Goal: Transaction & Acquisition: Purchase product/service

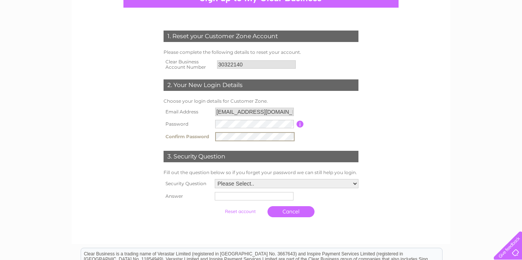
scroll to position [89, 0]
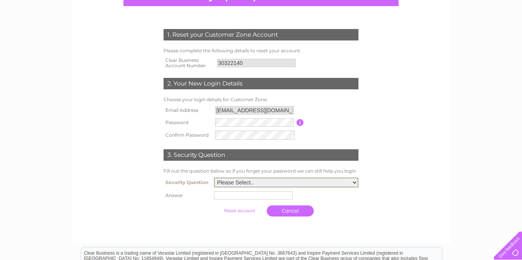
click at [288, 186] on select "Please Select.. In what town or city was your first job? In what town or city d…" at bounding box center [286, 183] width 144 height 10
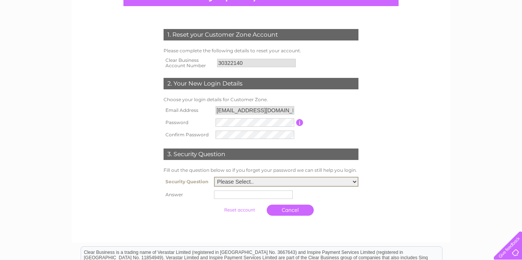
select select "2"
click at [216, 177] on select "Please Select.. In what town or city was your first job? In what town or city d…" at bounding box center [286, 182] width 144 height 10
click at [258, 196] on input "text" at bounding box center [254, 194] width 79 height 9
type input "York"
click at [235, 211] on input "submit" at bounding box center [239, 210] width 47 height 11
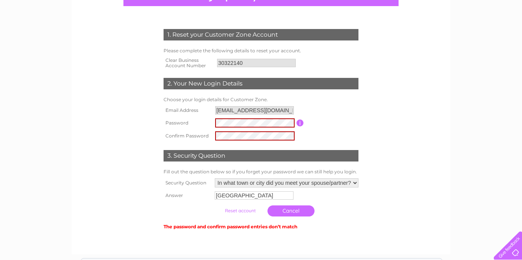
click at [298, 122] on input "button" at bounding box center [299, 123] width 7 height 7
click at [335, 139] on table "Email Address info@restaurantpignut.co.uk Password Password must be at least 6 …" at bounding box center [261, 123] width 199 height 38
click at [236, 210] on input "submit" at bounding box center [239, 210] width 47 height 11
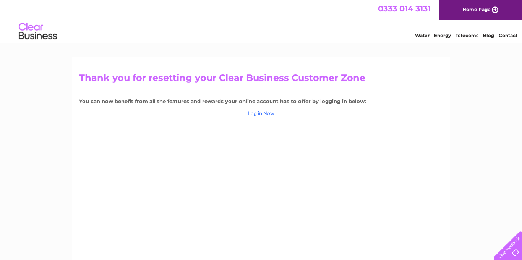
click at [268, 113] on link "Log in Now" at bounding box center [261, 113] width 26 height 6
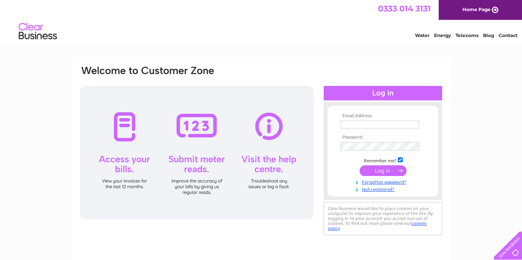
type input "[EMAIL_ADDRESS][DOMAIN_NAME]"
click at [376, 173] on input "submit" at bounding box center [382, 170] width 47 height 11
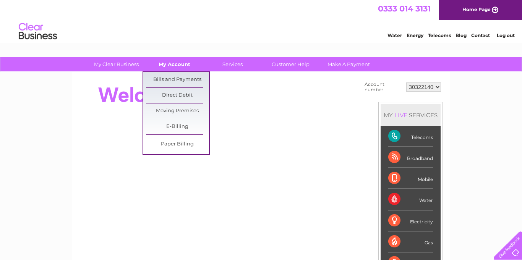
click at [181, 66] on link "My Account" at bounding box center [174, 64] width 63 height 14
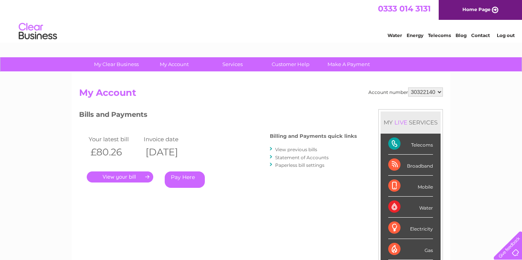
click at [181, 180] on link "Pay Here" at bounding box center [185, 179] width 40 height 16
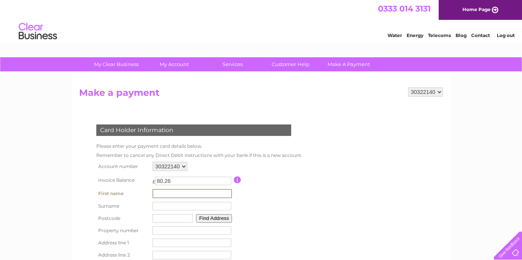
click at [171, 193] on input "text" at bounding box center [191, 193] width 79 height 9
type input "[PERSON_NAME]"
type input "Heywood"
type input "YO7 2HG"
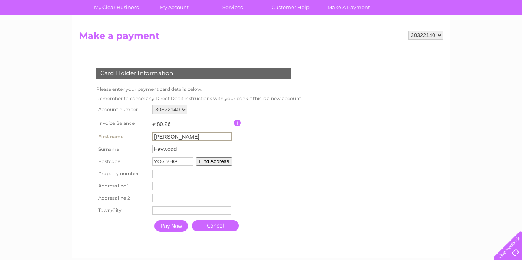
scroll to position [65, 0]
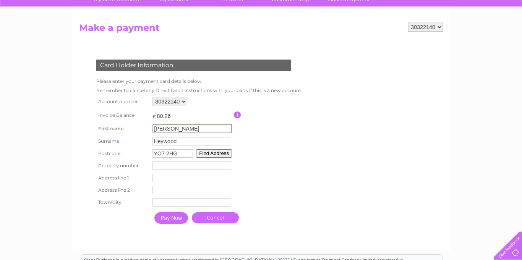
click at [165, 165] on input "number" at bounding box center [191, 166] width 79 height 8
click at [204, 155] on button "Find Address" at bounding box center [213, 153] width 36 height 8
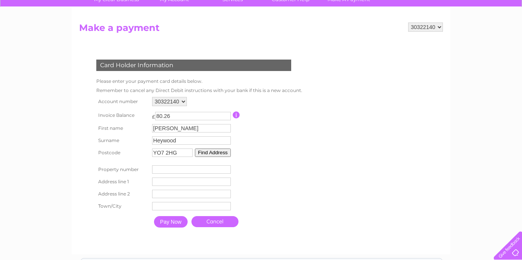
click at [204, 155] on button "Find Address" at bounding box center [213, 153] width 36 height 8
click at [202, 154] on button "Find Address" at bounding box center [213, 153] width 36 height 8
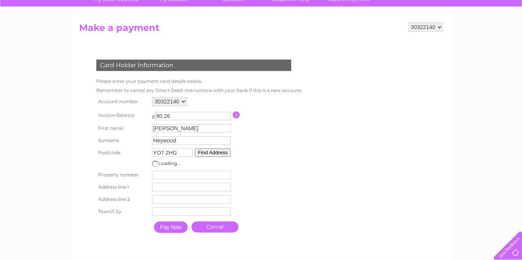
click at [164, 228] on input "Pay Now" at bounding box center [171, 226] width 34 height 11
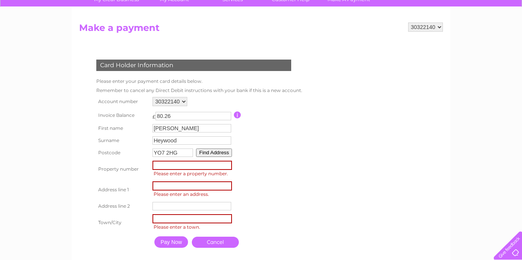
click at [161, 167] on input "number" at bounding box center [191, 165] width 79 height 9
click at [340, 155] on form "30322140 Make a payment Card Holder Information Please enter your payment card …" at bounding box center [261, 145] width 364 height 244
click at [170, 165] on input "number" at bounding box center [191, 165] width 79 height 9
type input "-1"
click at [229, 166] on input "-1" at bounding box center [191, 165] width 79 height 9
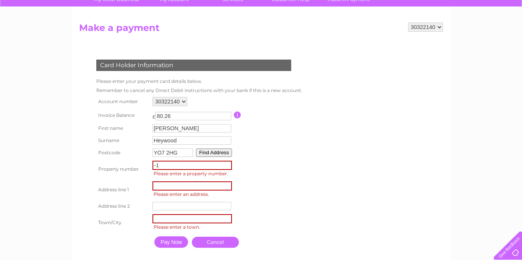
click at [208, 166] on input "-1" at bounding box center [191, 165] width 79 height 9
click at [173, 185] on input "text" at bounding box center [191, 185] width 79 height 9
type input "Hare Inn"
type input "Thirsk"
type input "[GEOGRAPHIC_DATA], [GEOGRAPHIC_DATA], [GEOGRAPHIC_DATA]"
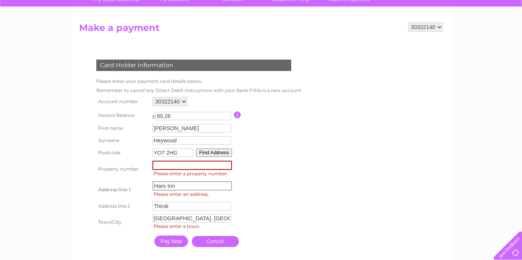
click at [162, 245] on input "Pay Now" at bounding box center [171, 241] width 34 height 11
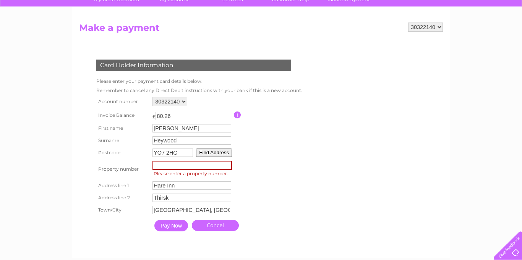
click at [166, 229] on input "Pay Now" at bounding box center [171, 225] width 34 height 11
click at [163, 166] on input "number" at bounding box center [191, 165] width 79 height 9
type input "1"
click at [170, 223] on input "Pay Now" at bounding box center [171, 225] width 34 height 11
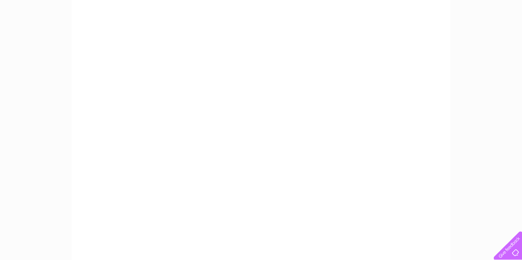
scroll to position [138, 0]
